Goal: Transaction & Acquisition: Purchase product/service

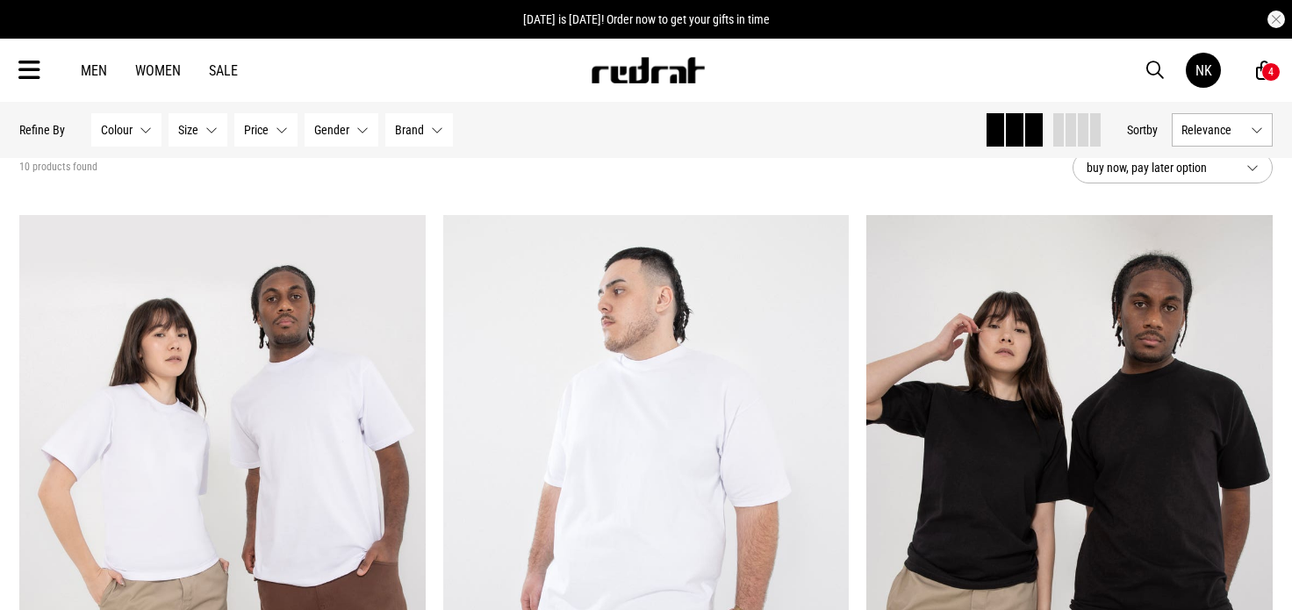
scroll to position [88, 0]
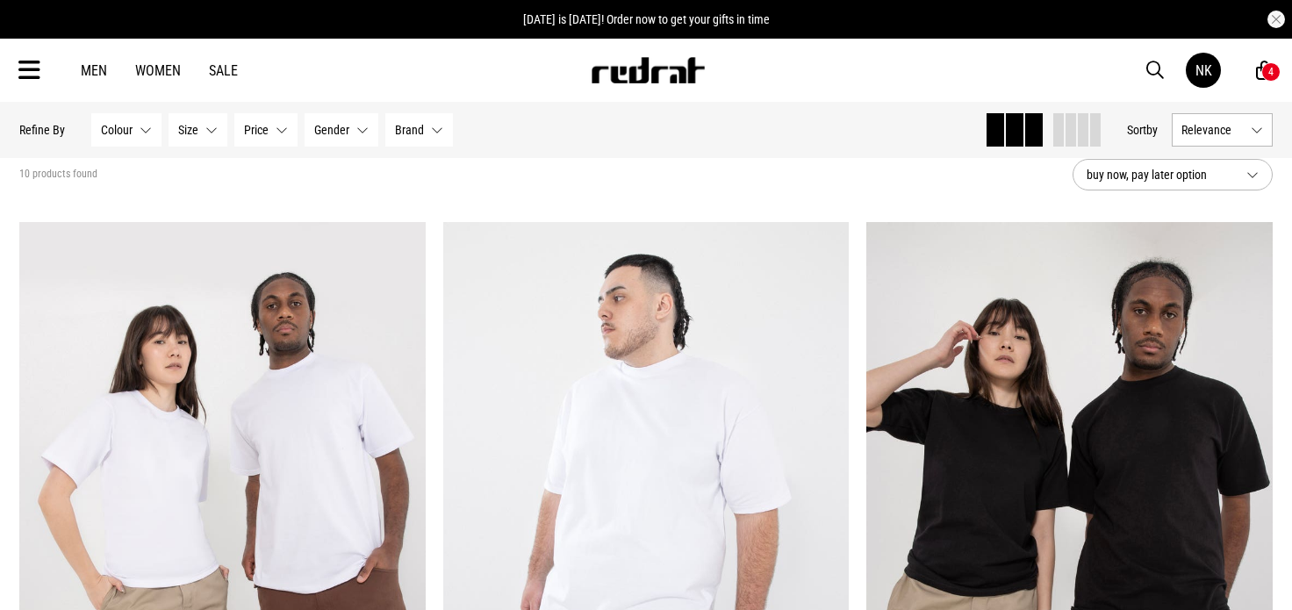
click at [105, 73] on link "Men" at bounding box center [94, 70] width 26 height 17
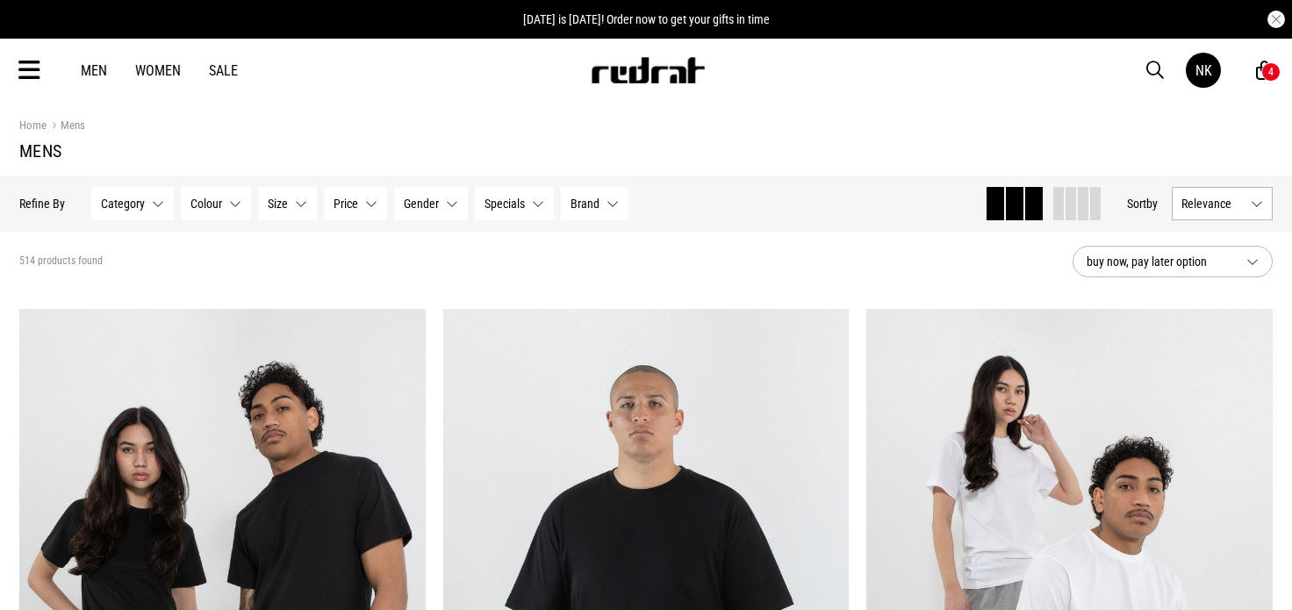
click at [112, 199] on span "Category" at bounding box center [123, 204] width 44 height 14
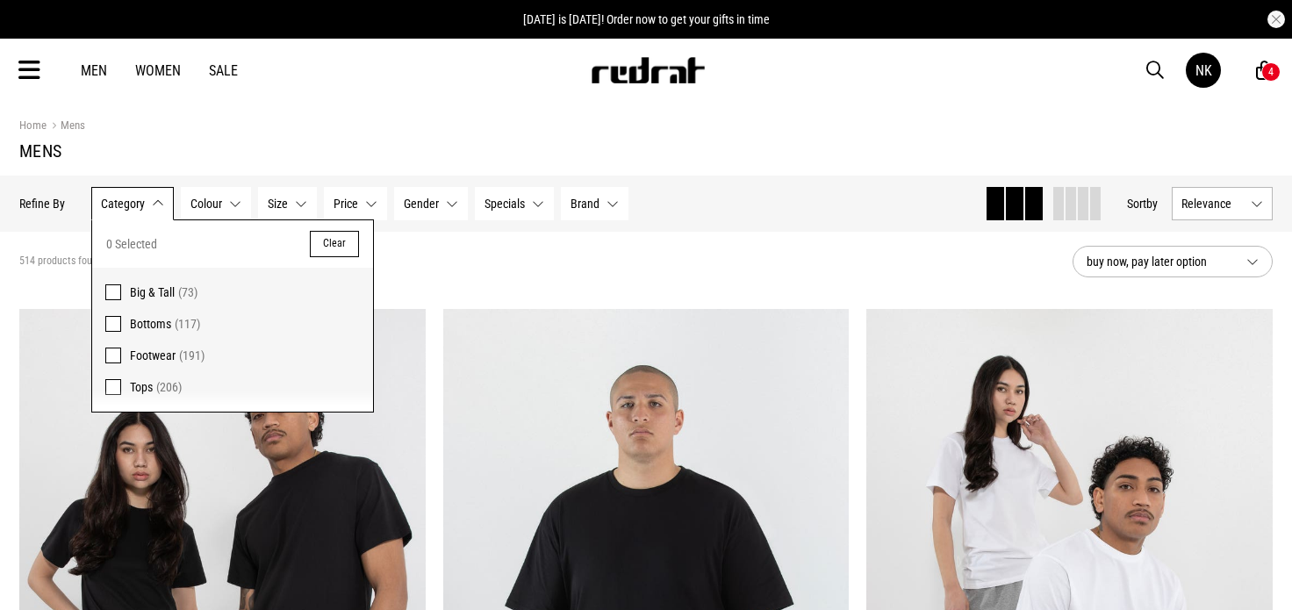
click at [27, 87] on div "Men Women Sale NK Hi, [PERSON_NAME] New Back Footwear Back Mens Back Womens Bac…" at bounding box center [646, 70] width 1282 height 63
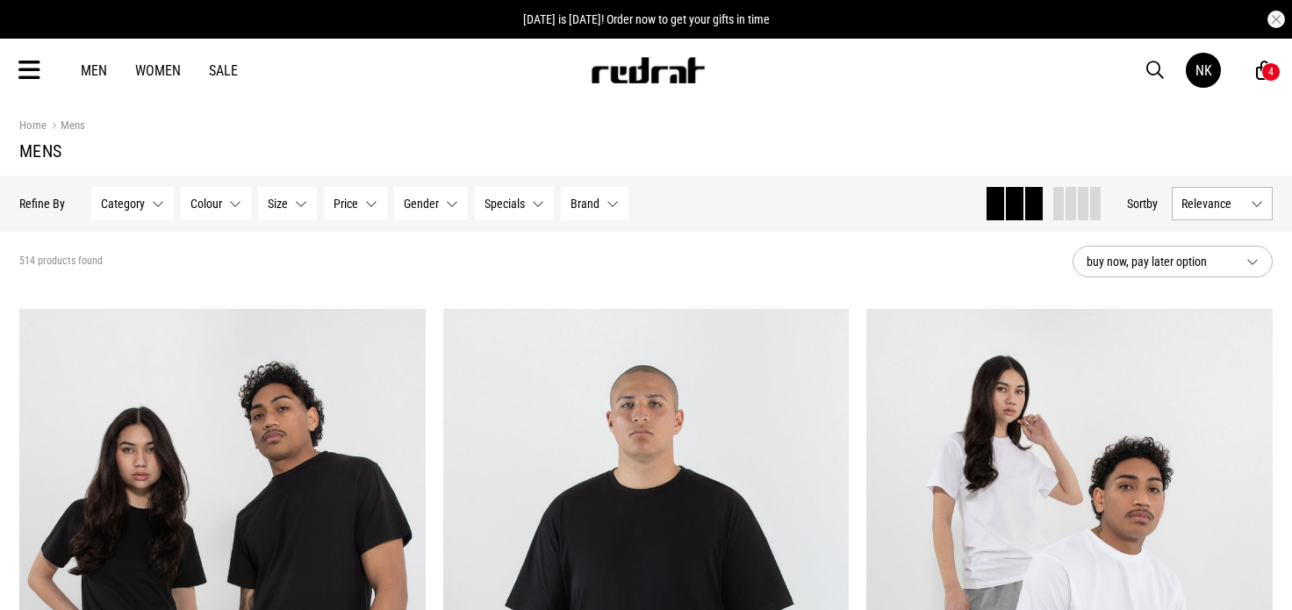
click at [27, 85] on div "Men Women Sale NK Hi, [PERSON_NAME] New Back Footwear Back Mens Back Womens Bac…" at bounding box center [646, 70] width 1282 height 63
click at [30, 74] on icon at bounding box center [29, 70] width 22 height 29
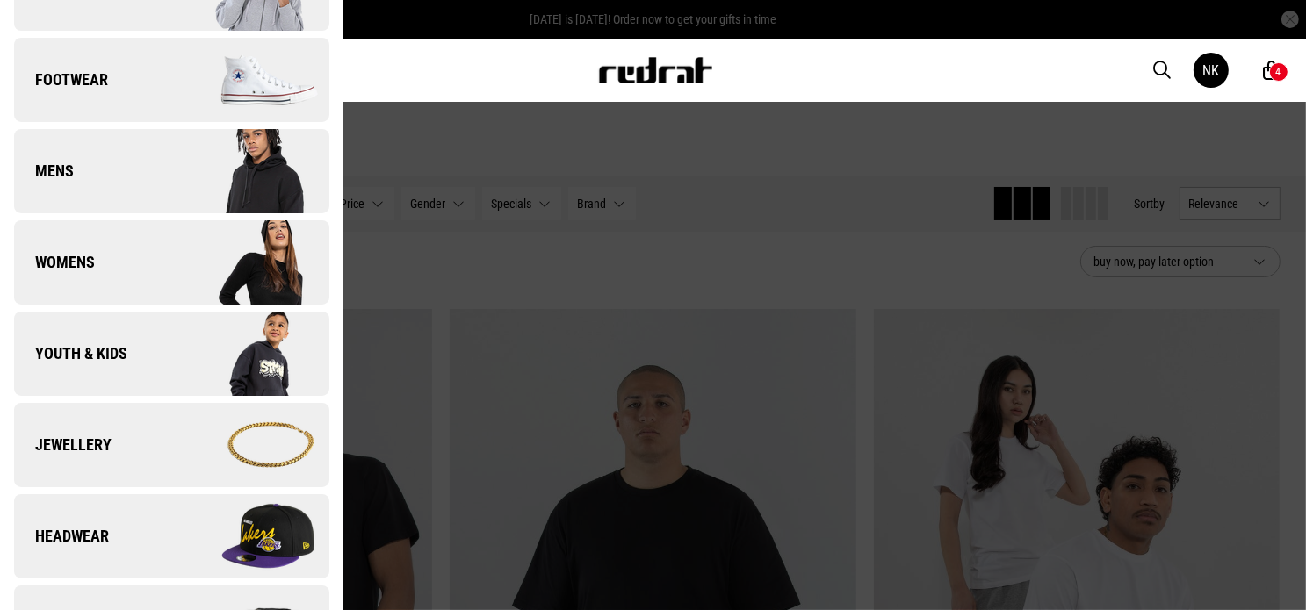
scroll to position [88, 0]
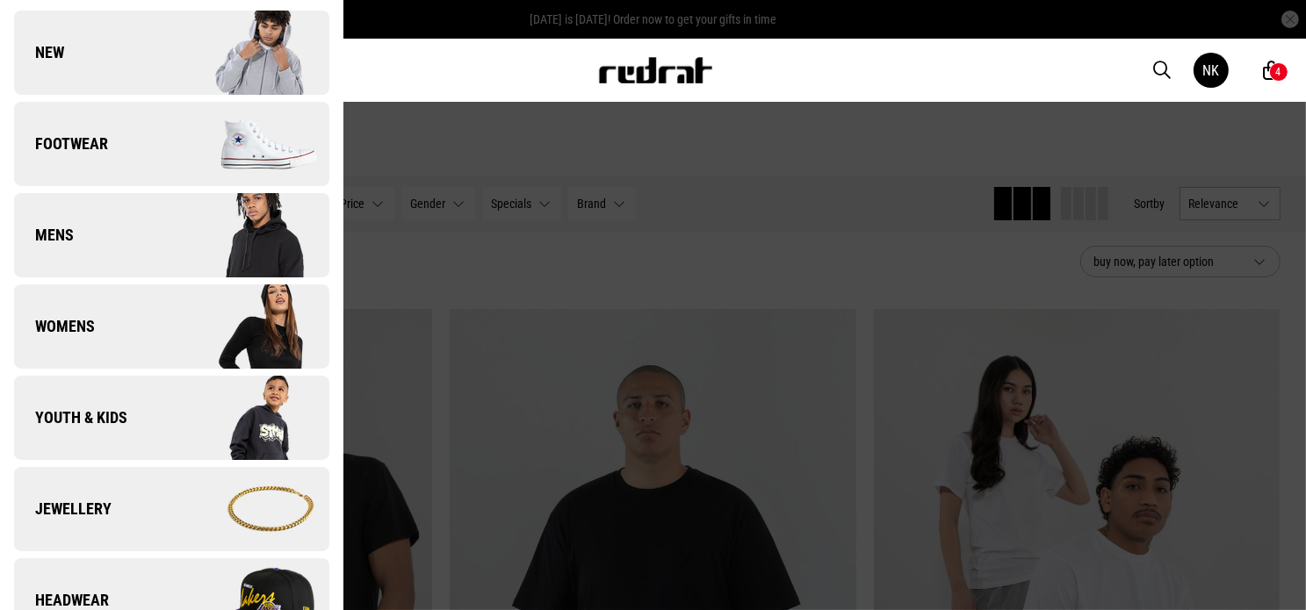
click at [105, 220] on link "Mens" at bounding box center [171, 235] width 315 height 84
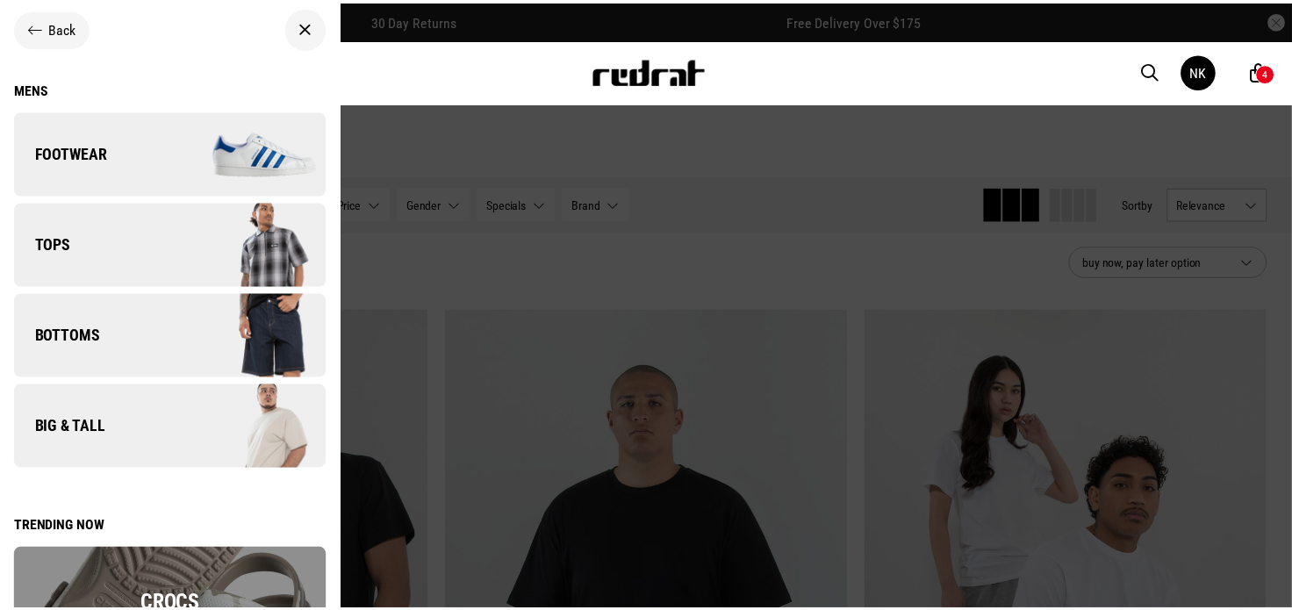
scroll to position [0, 0]
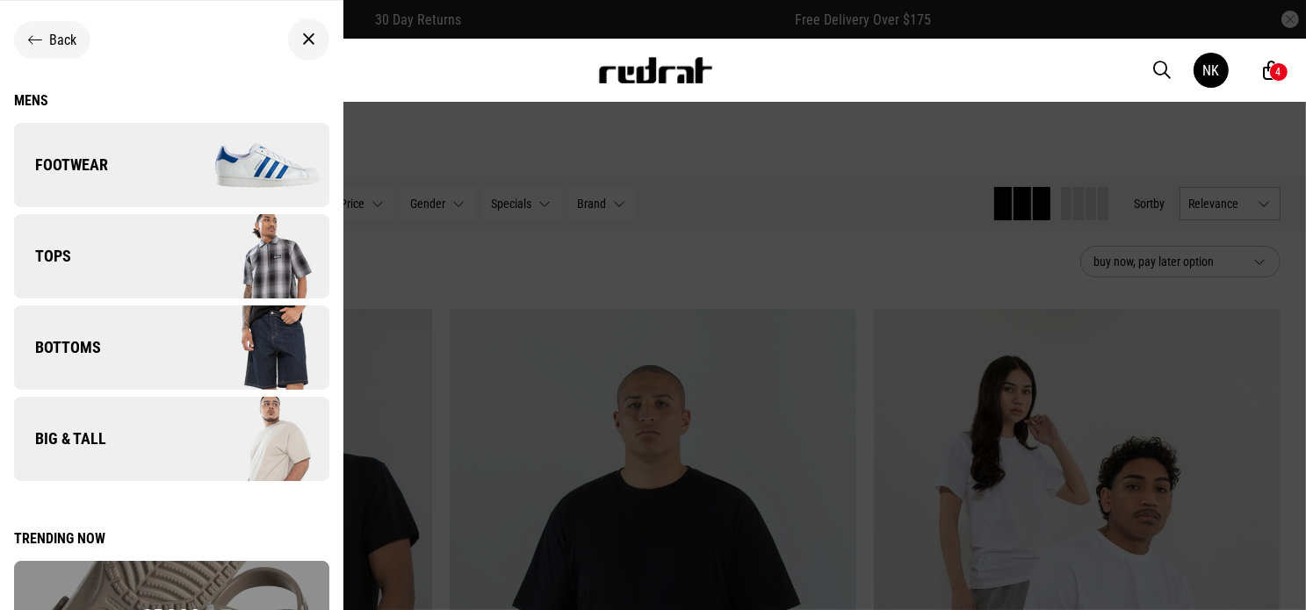
click at [126, 336] on link "Bottoms" at bounding box center [171, 348] width 315 height 84
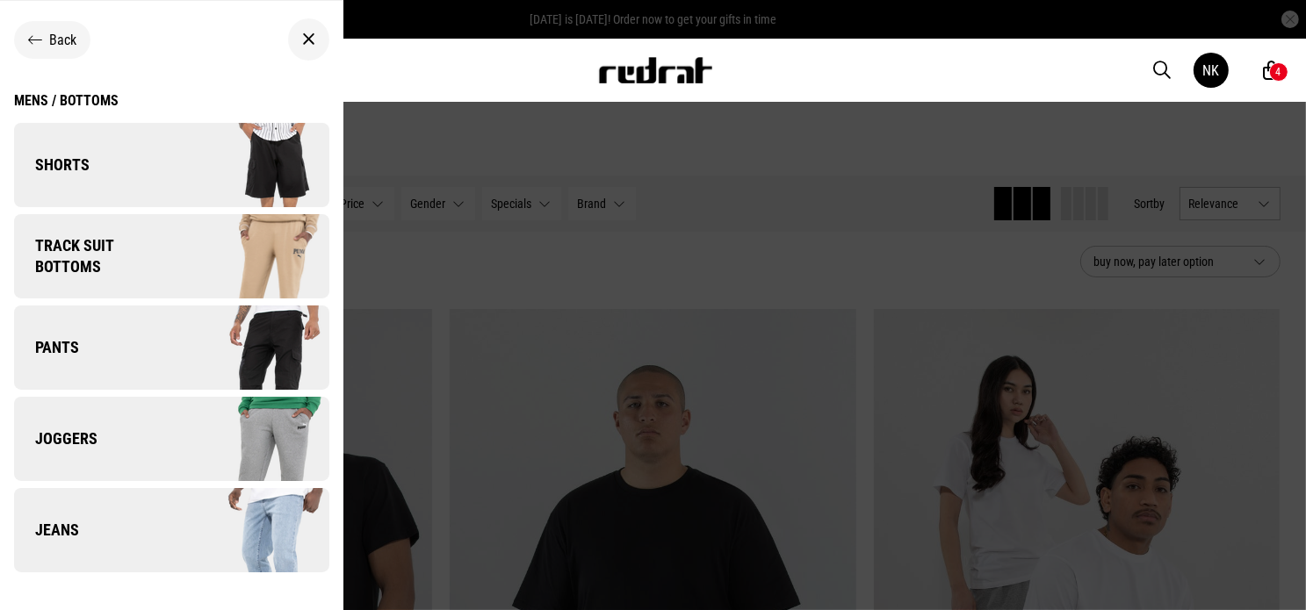
click at [558, 149] on div at bounding box center [653, 305] width 1306 height 610
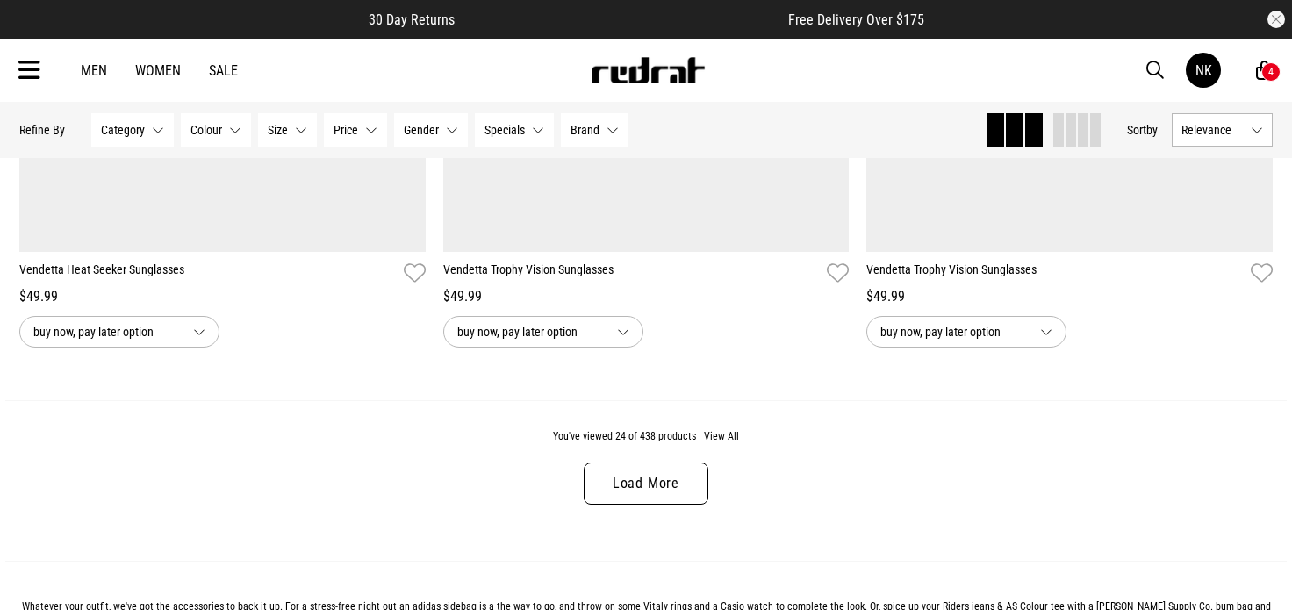
scroll to position [5564, 0]
